Goal: Find contact information: Find contact information

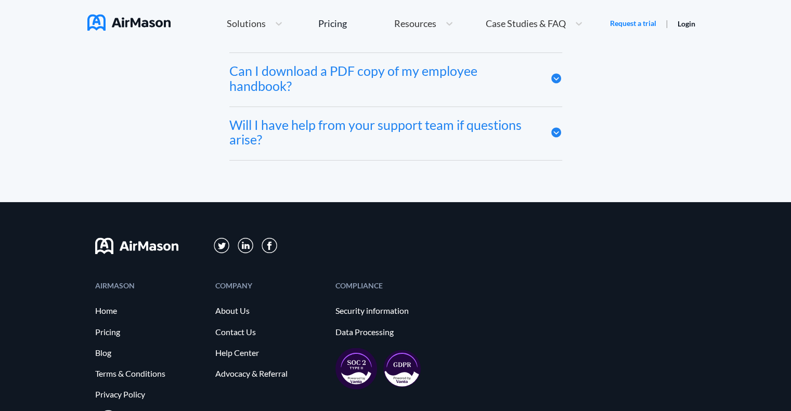
scroll to position [5709, 0]
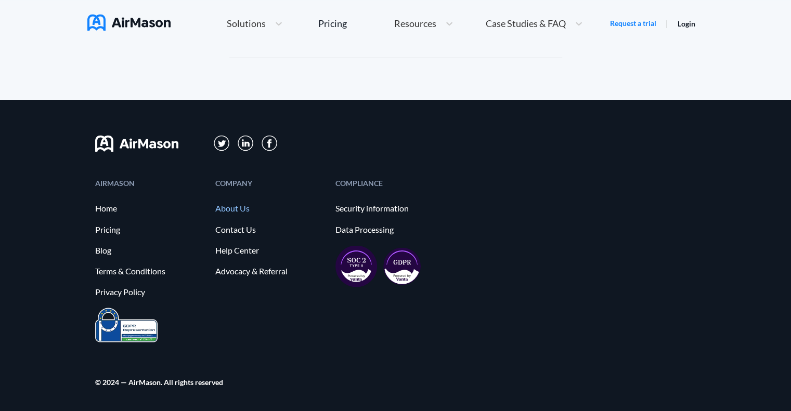
click at [236, 212] on link "About Us" at bounding box center [270, 208] width 110 height 9
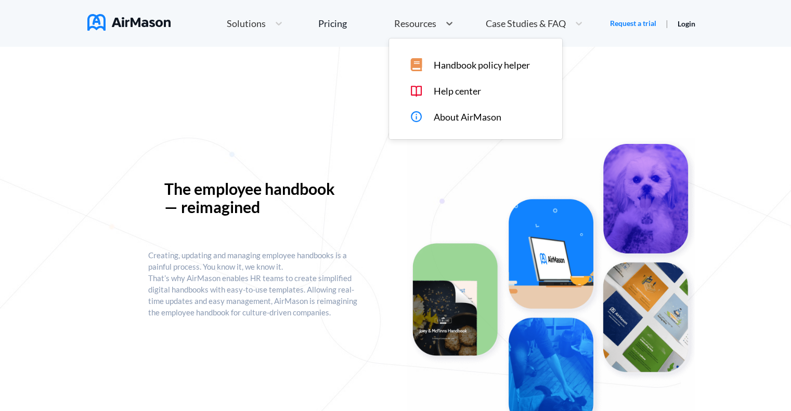
click at [423, 23] on span "Resources" at bounding box center [415, 23] width 42 height 9
click at [440, 118] on span "About AirMason" at bounding box center [467, 117] width 68 height 11
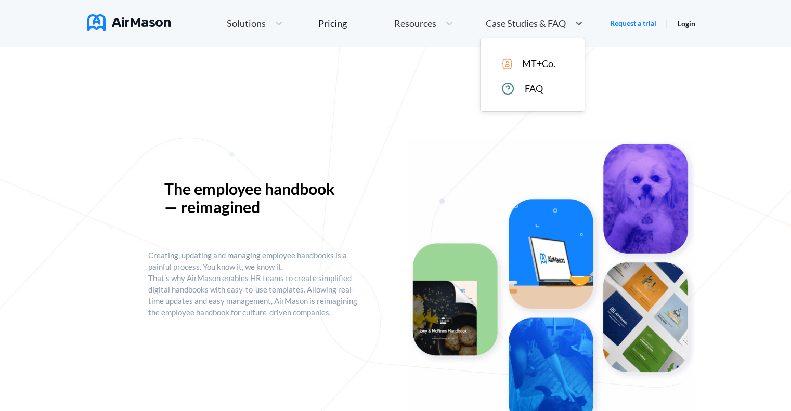
click at [547, 24] on span "Case Studies & FAQ" at bounding box center [526, 23] width 80 height 9
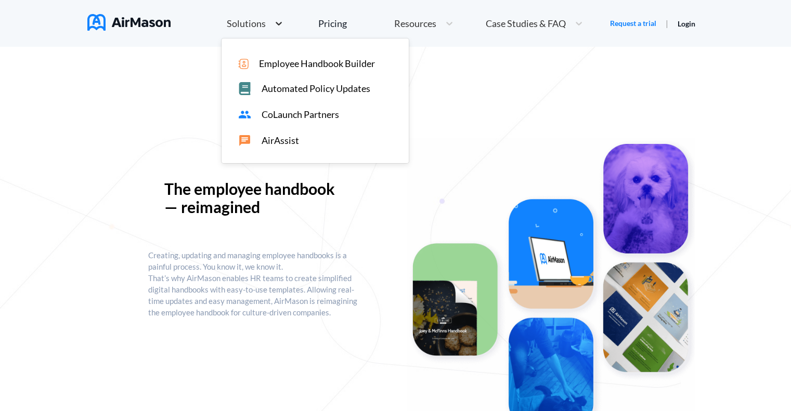
click at [280, 27] on icon at bounding box center [279, 23] width 10 height 10
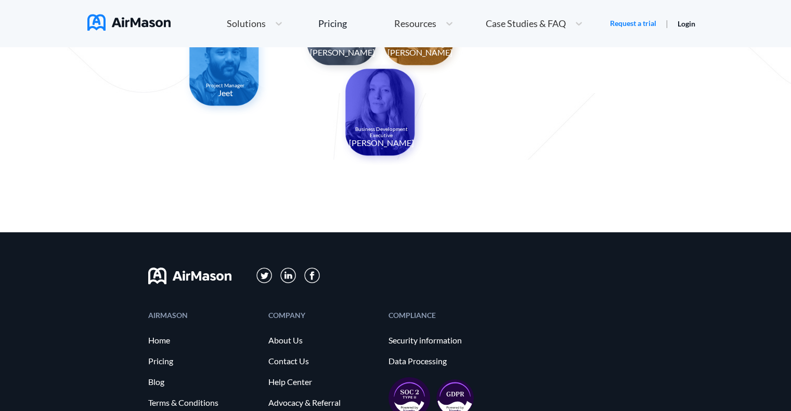
scroll to position [1092, 0]
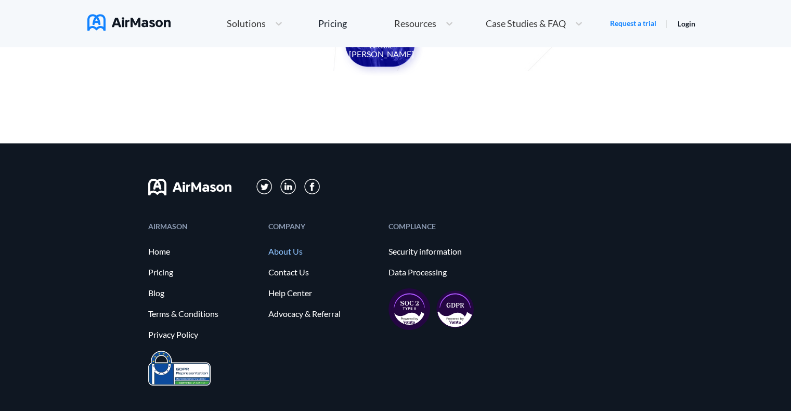
click at [278, 250] on link "About Us" at bounding box center [323, 251] width 110 height 9
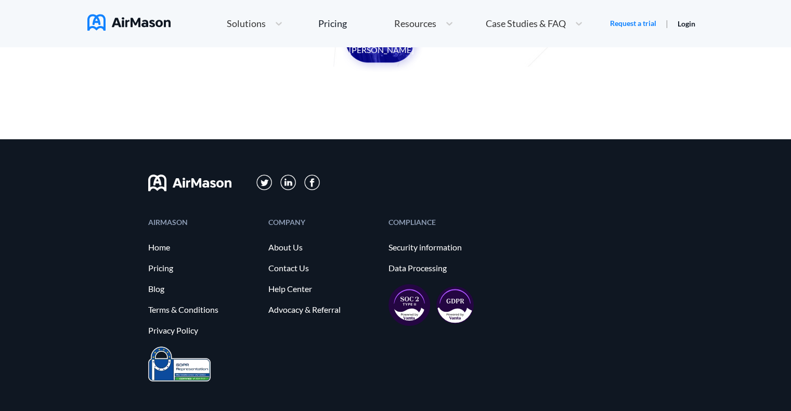
scroll to position [1135, 0]
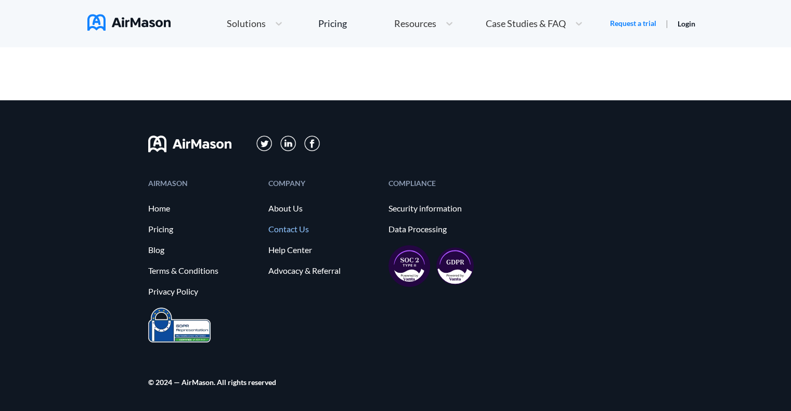
click at [292, 229] on link "Contact Us" at bounding box center [323, 229] width 110 height 9
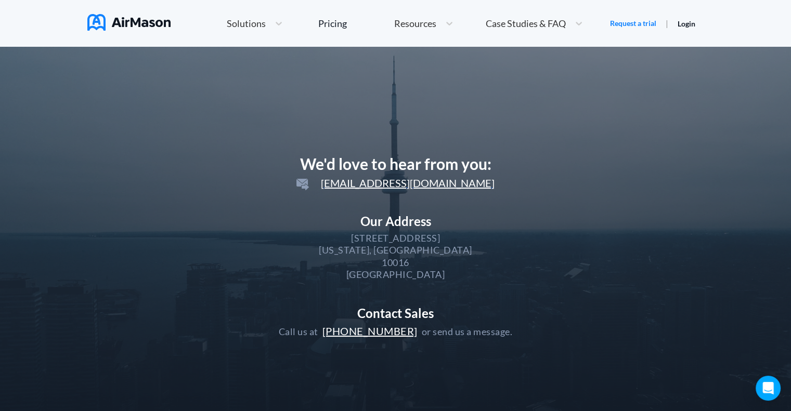
drag, startPoint x: 433, startPoint y: 253, endPoint x: 335, endPoint y: 241, distance: 97.9
click at [335, 241] on div "Our Address [STREET_ADDRESS][US_STATE]" at bounding box center [396, 247] width 234 height 67
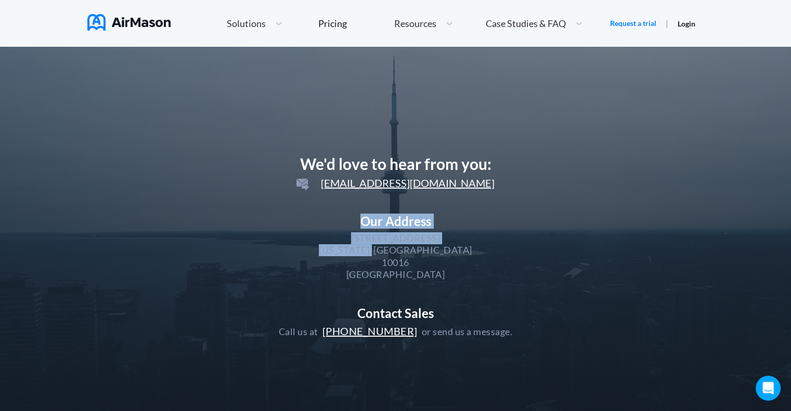
drag, startPoint x: 421, startPoint y: 262, endPoint x: 318, endPoint y: 241, distance: 104.5
click at [318, 241] on div "Our Address [STREET_ADDRESS][US_STATE]" at bounding box center [396, 247] width 234 height 67
drag, startPoint x: 400, startPoint y: 263, endPoint x: 341, endPoint y: 245, distance: 62.0
click at [341, 245] on div "Our Address [STREET_ADDRESS][US_STATE]" at bounding box center [396, 247] width 234 height 67
drag, startPoint x: 331, startPoint y: 232, endPoint x: 440, endPoint y: 270, distance: 115.6
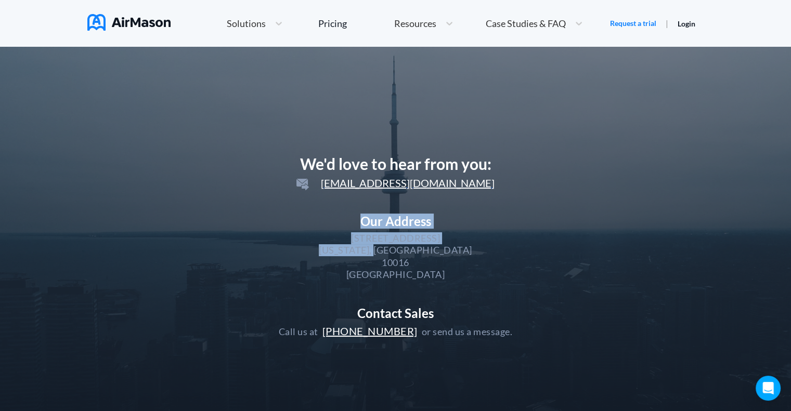
click at [440, 270] on div "Our Address [STREET_ADDRESS][US_STATE]" at bounding box center [396, 247] width 234 height 67
